Goal: Ask a question

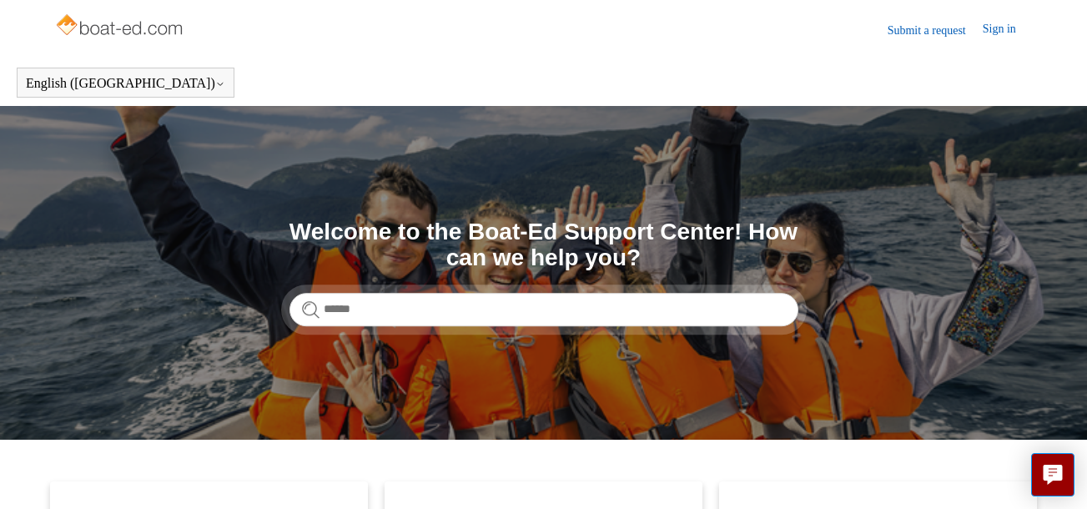
click at [910, 29] on link "Submit a request" at bounding box center [934, 31] width 95 height 18
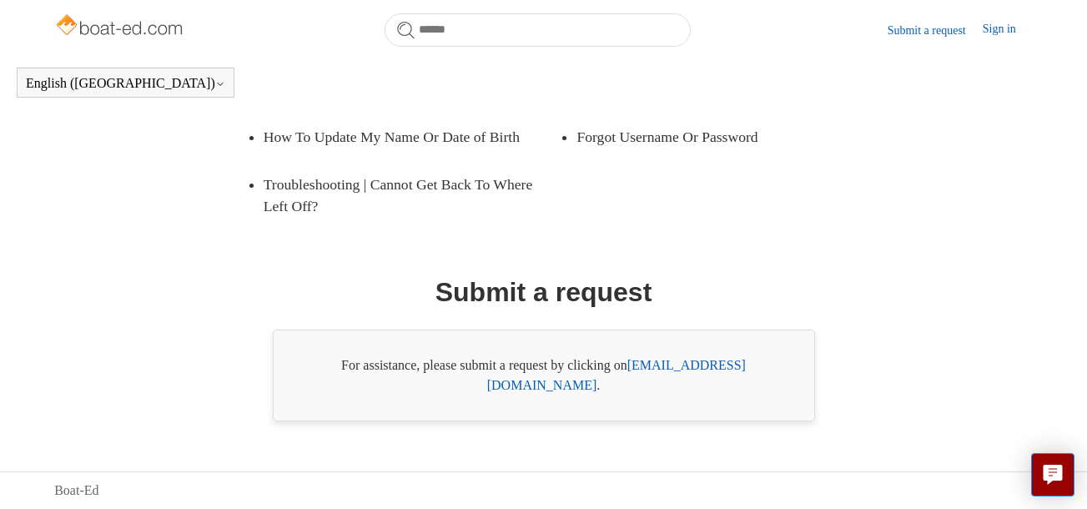
scroll to position [365, 0]
click at [636, 385] on link "[EMAIL_ADDRESS][DOMAIN_NAME]" at bounding box center [616, 375] width 259 height 34
click at [687, 383] on link "[EMAIL_ADDRESS][DOMAIN_NAME]" at bounding box center [616, 375] width 259 height 34
